Goal: Task Accomplishment & Management: Complete application form

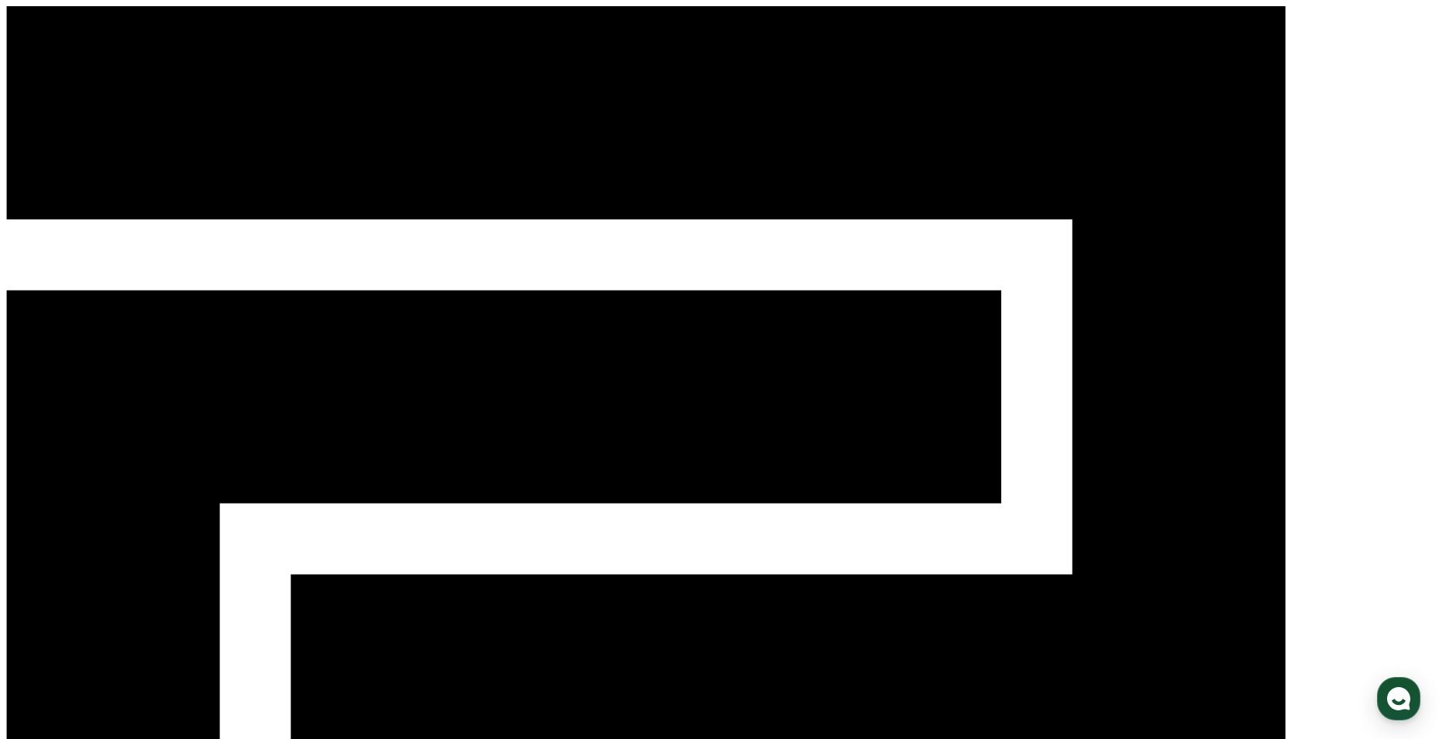
select select
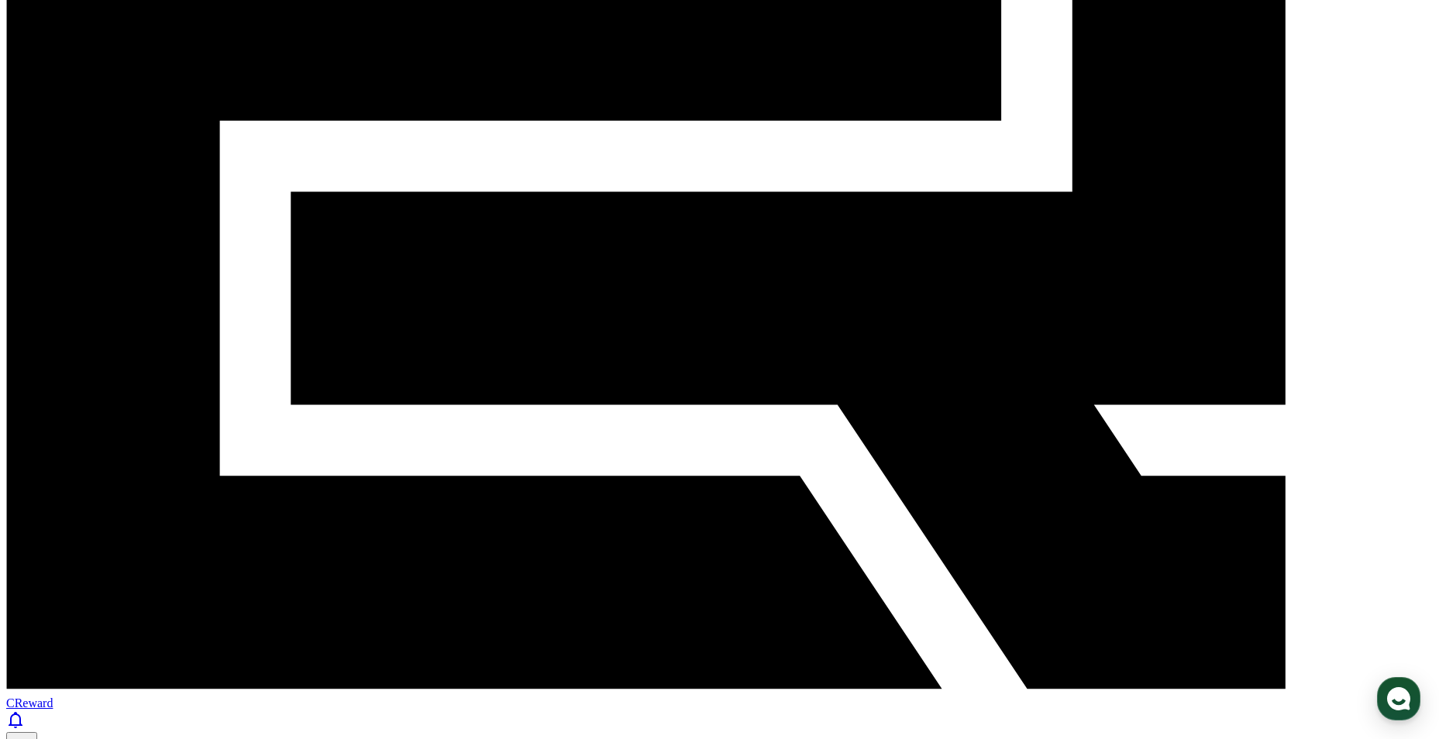
scroll to position [388, 0]
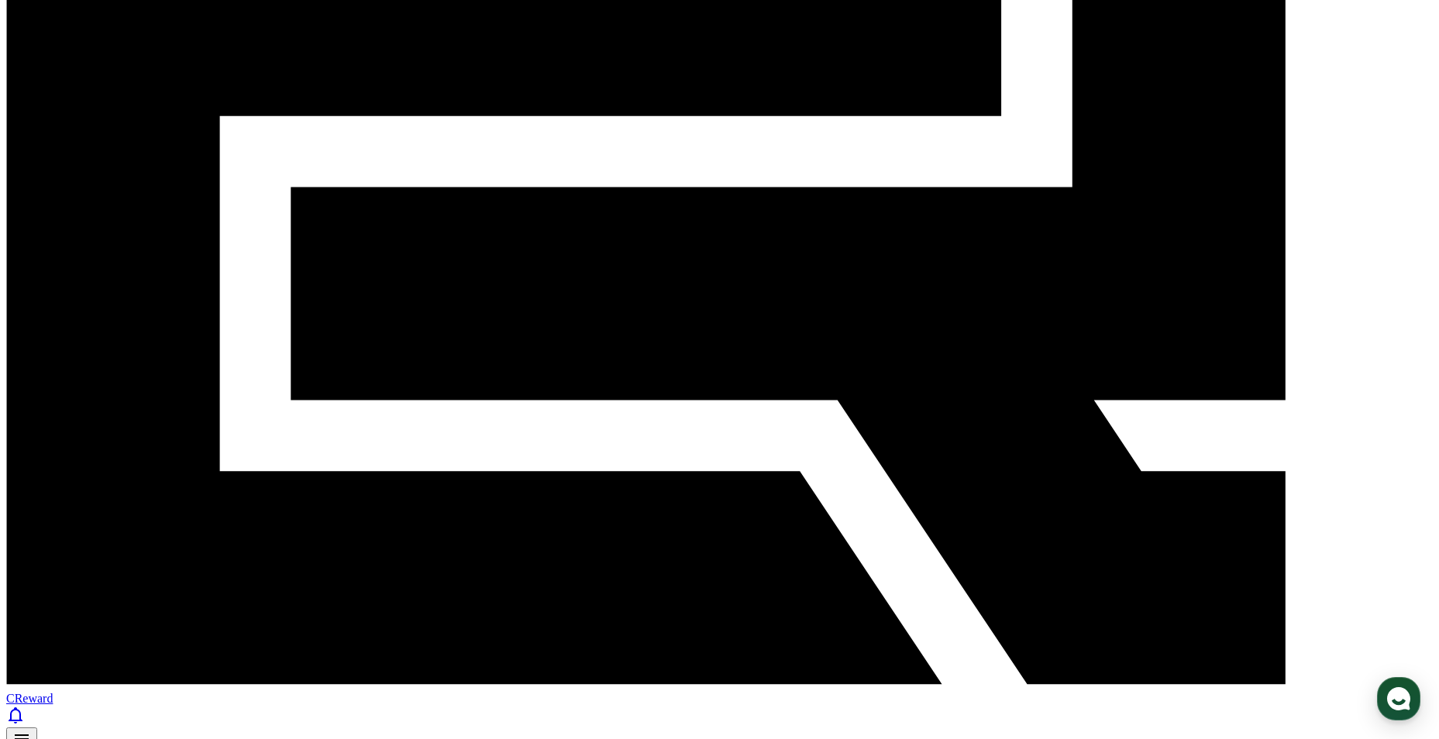
drag, startPoint x: 479, startPoint y: 568, endPoint x: 494, endPoint y: 546, distance: 26.7
paste input "**********"
type input "**********"
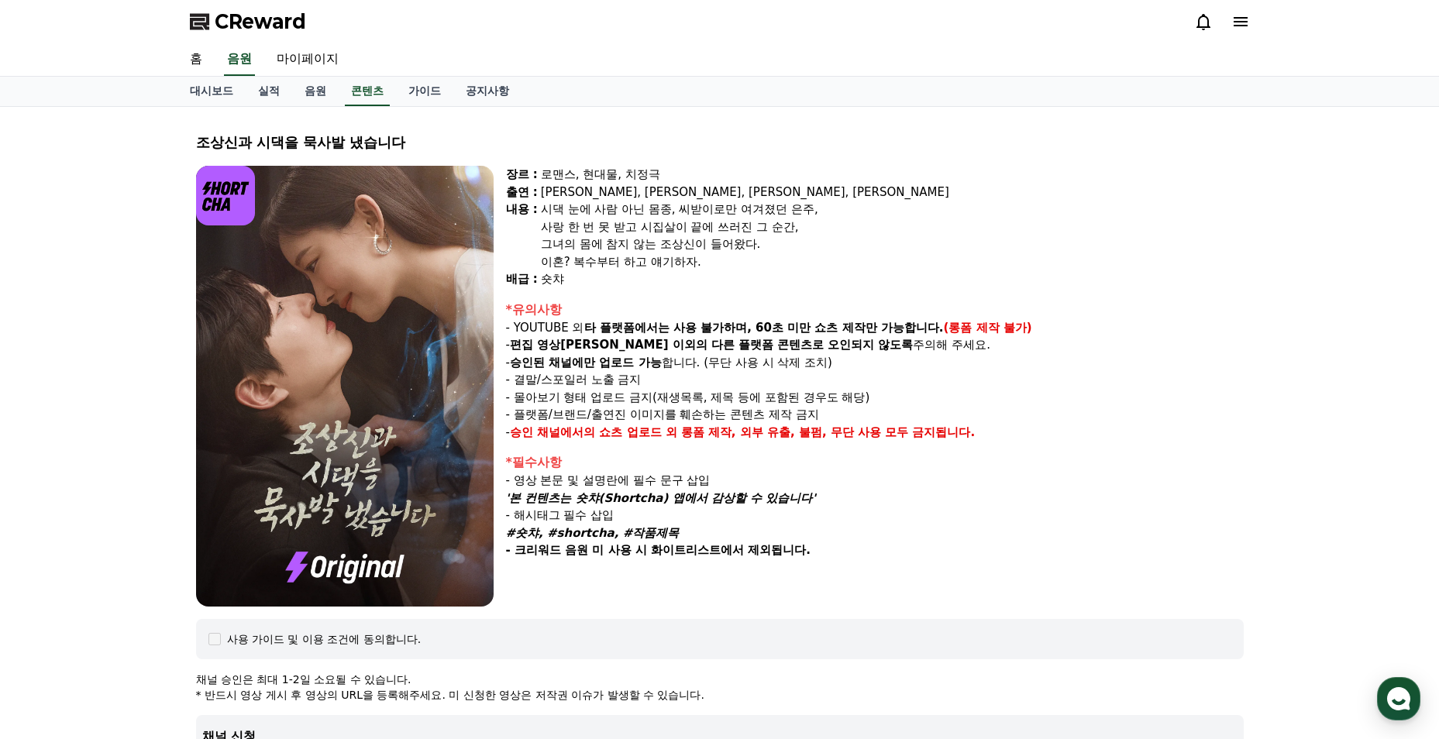
select select
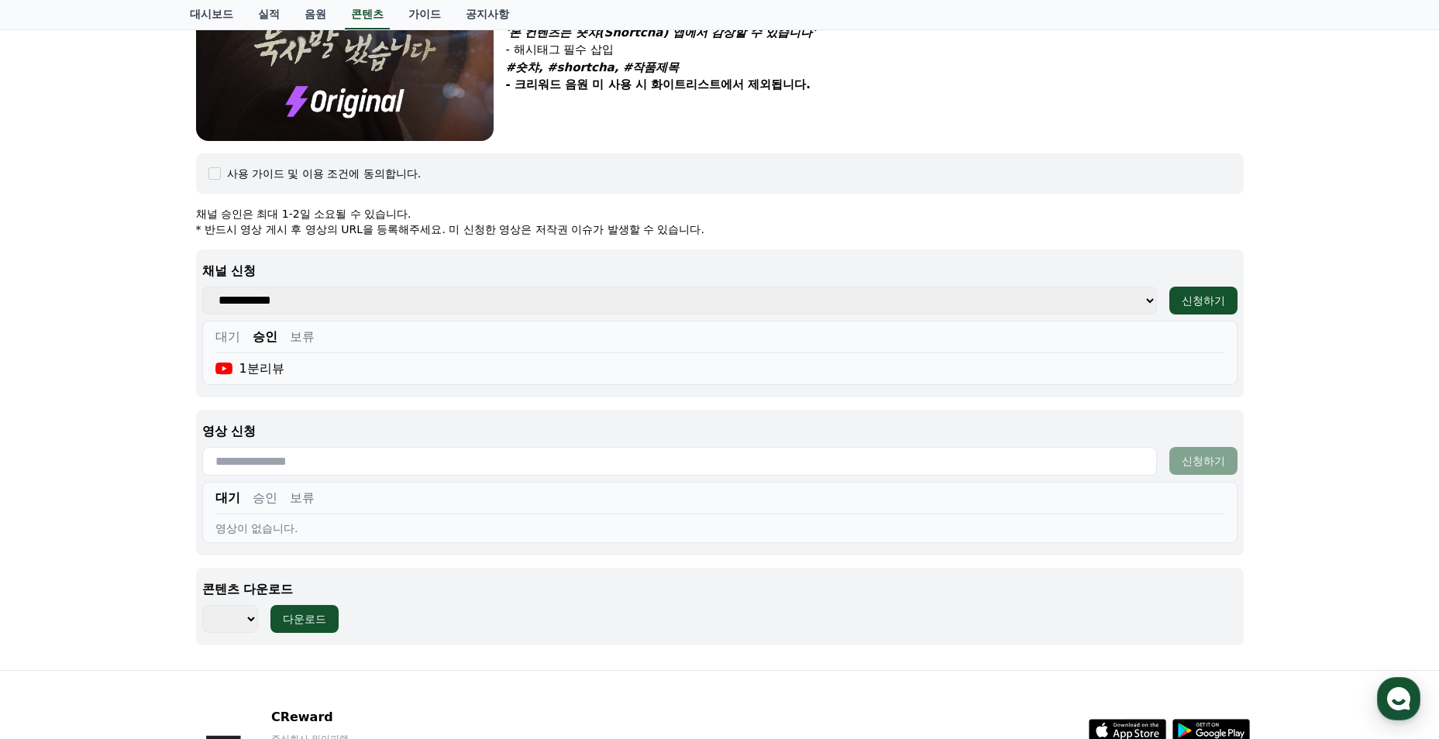
scroll to position [478, 0]
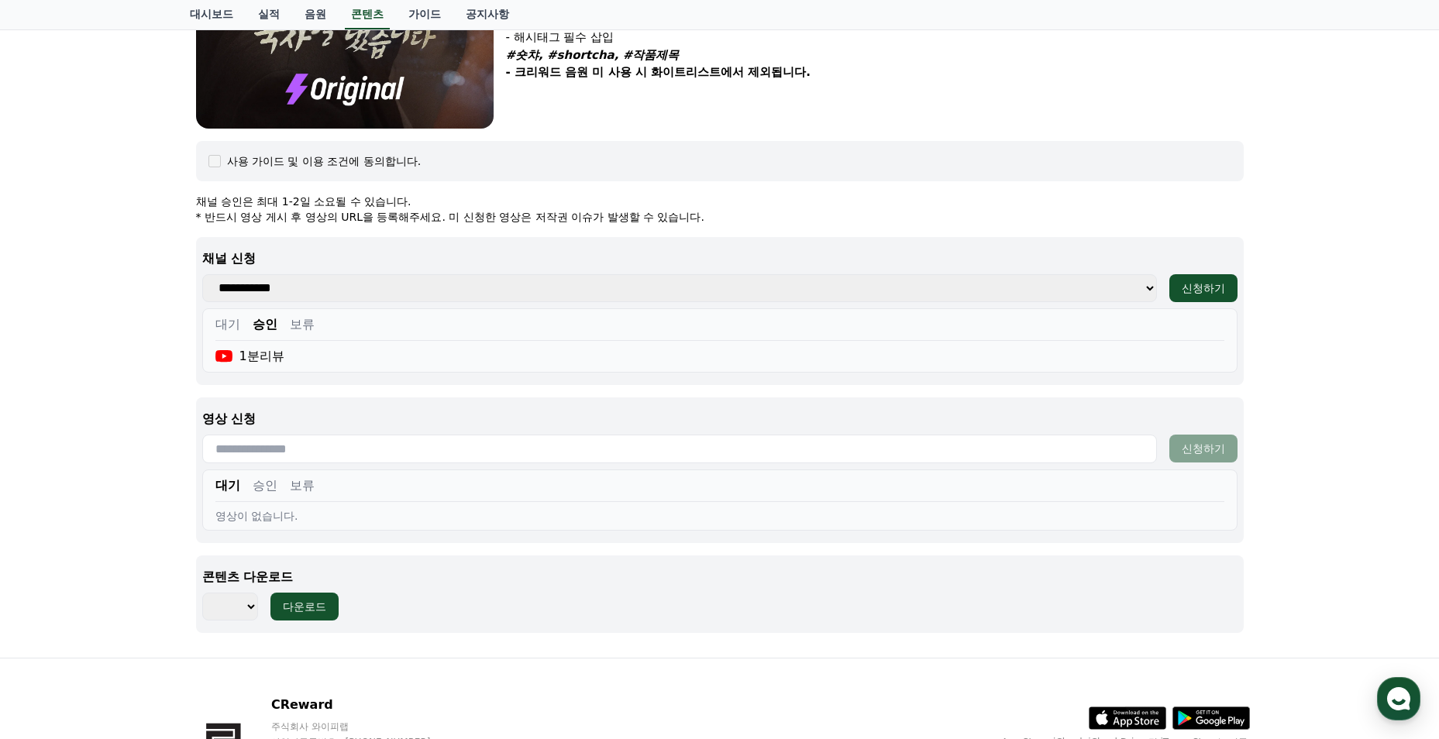
click at [269, 491] on button "승인" at bounding box center [265, 486] width 25 height 19
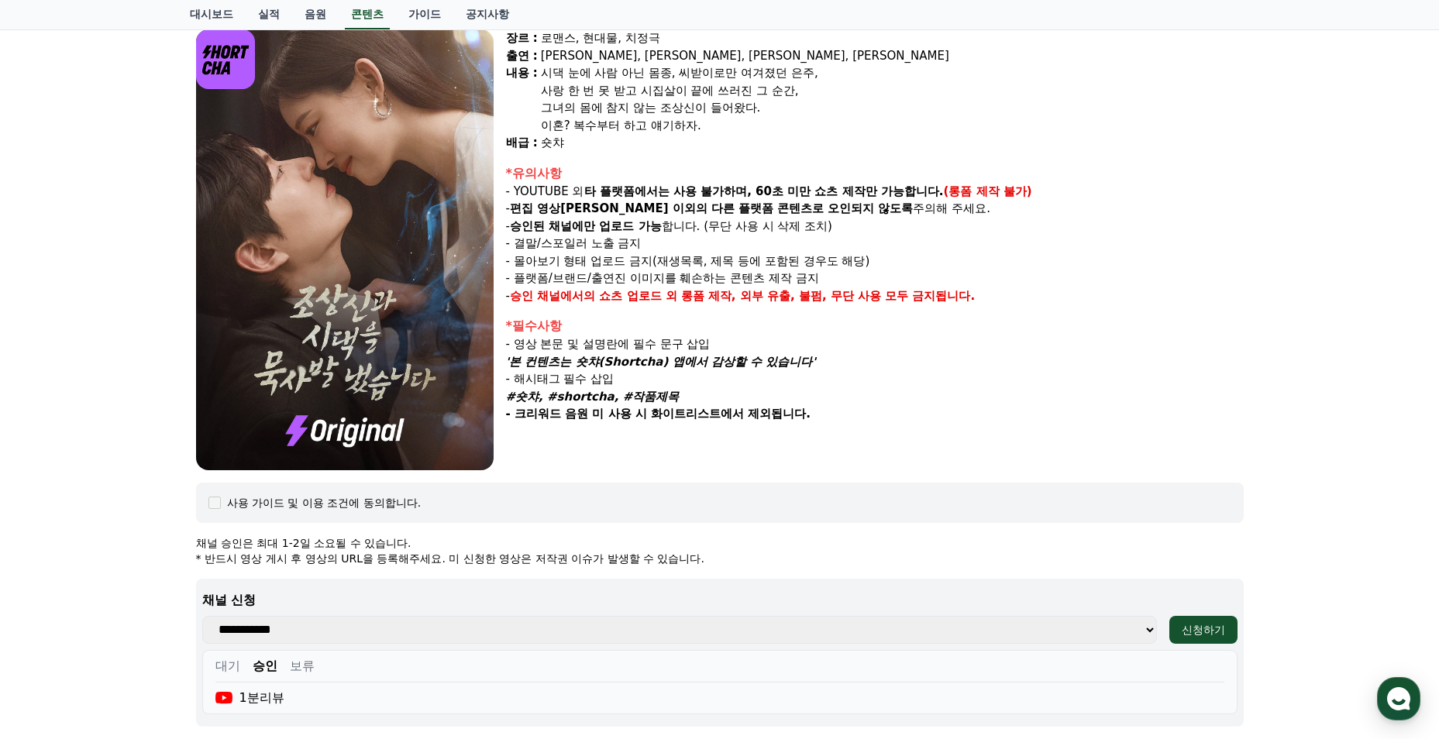
scroll to position [0, 0]
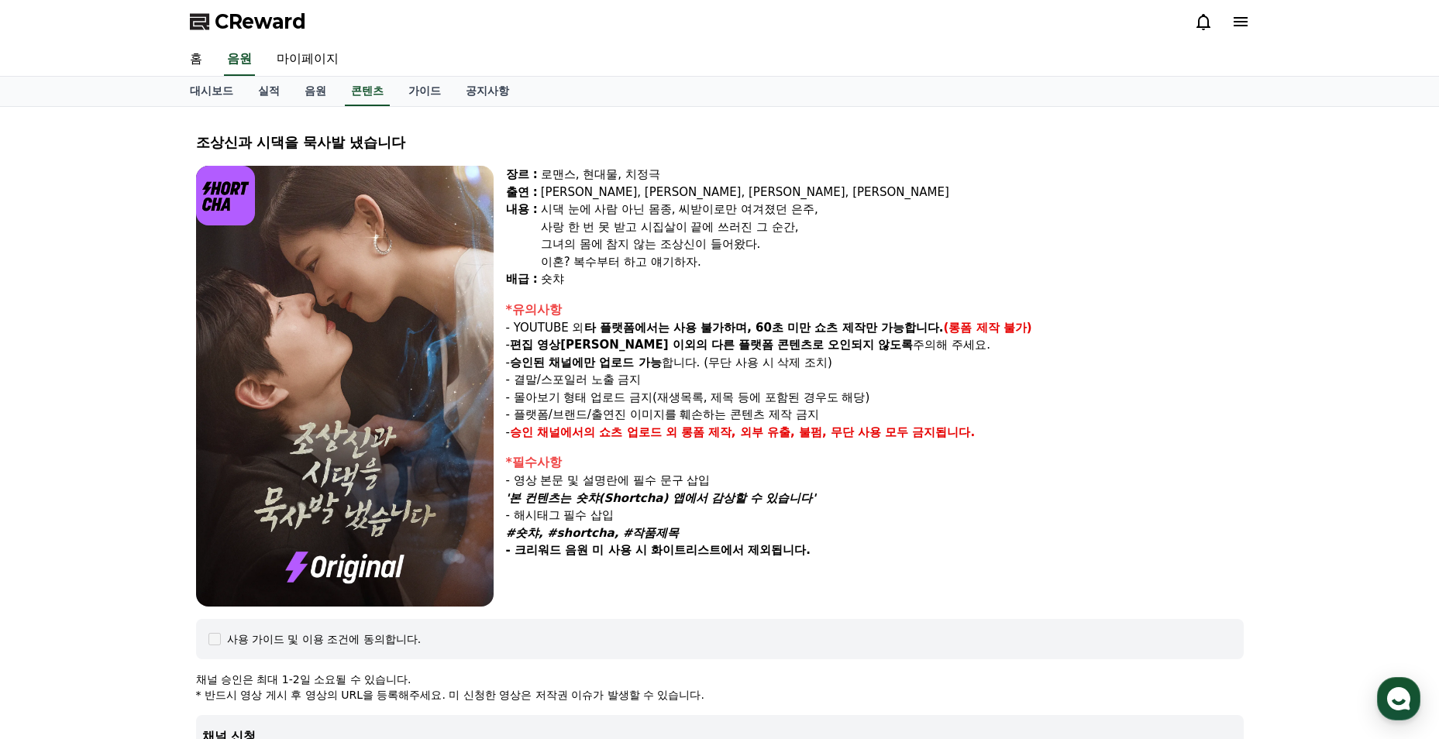
click at [281, 23] on span "CReward" at bounding box center [260, 21] width 91 height 25
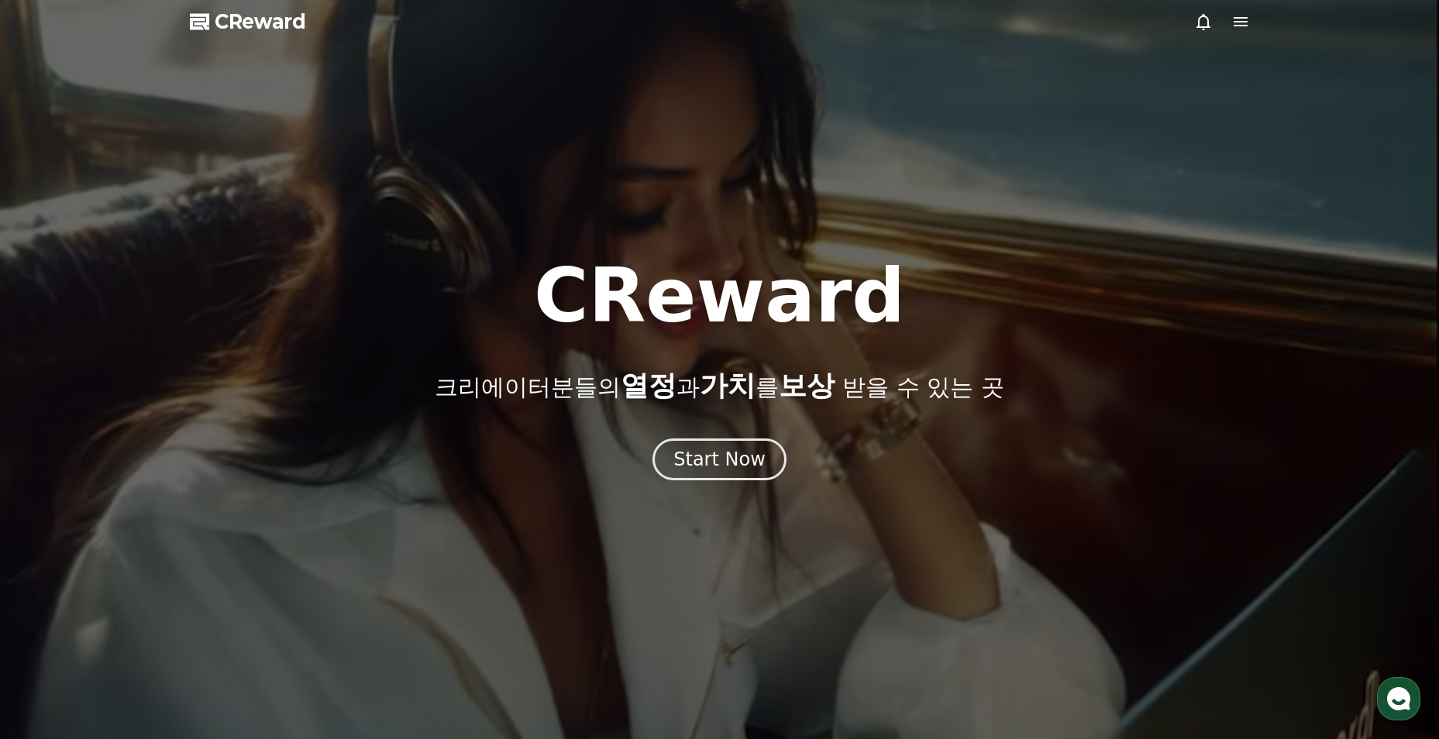
click at [1202, 16] on icon at bounding box center [1204, 22] width 14 height 16
